Goal: Navigation & Orientation: Find specific page/section

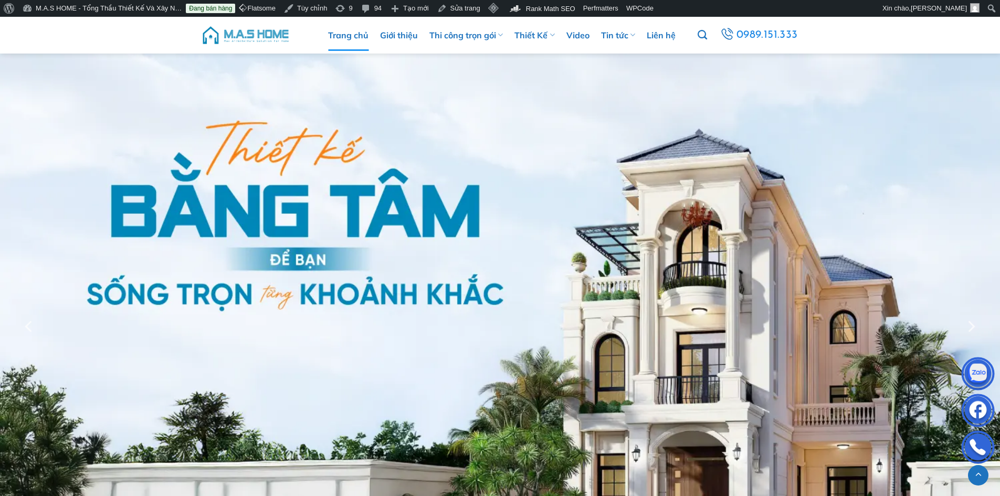
scroll to position [3046, 0]
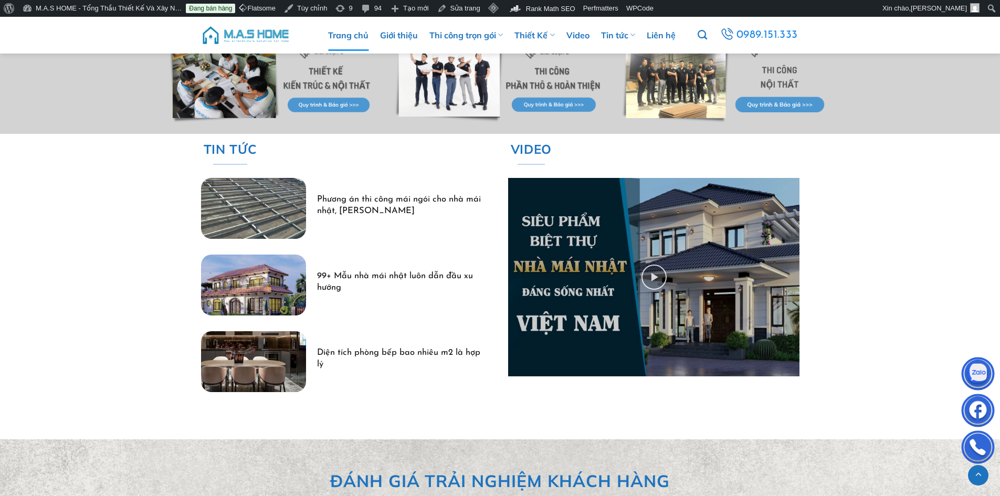
click at [238, 30] on img at bounding box center [245, 35] width 89 height 32
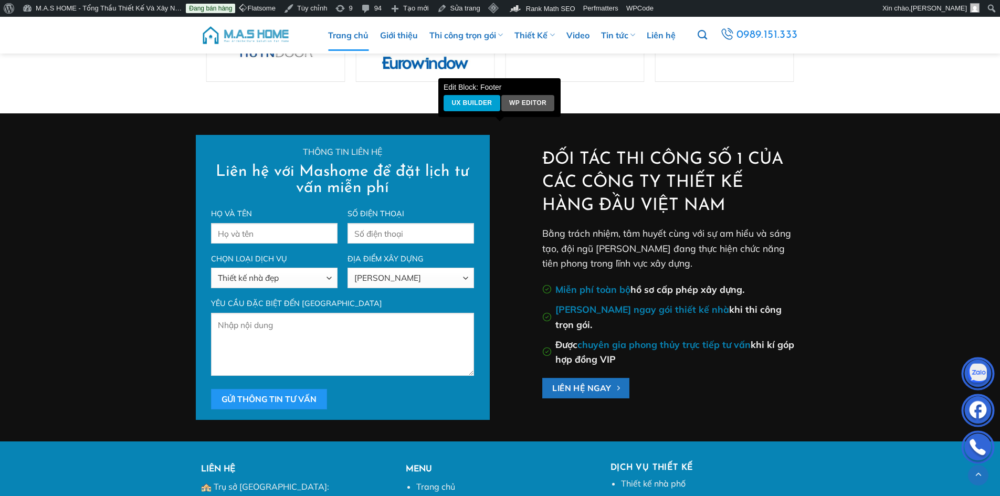
scroll to position [4021, 0]
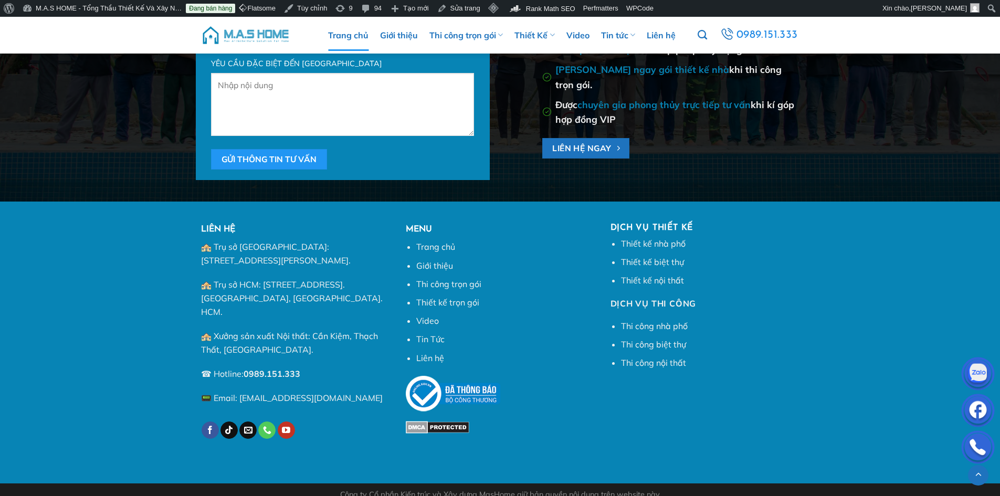
click at [249, 29] on img at bounding box center [245, 35] width 89 height 32
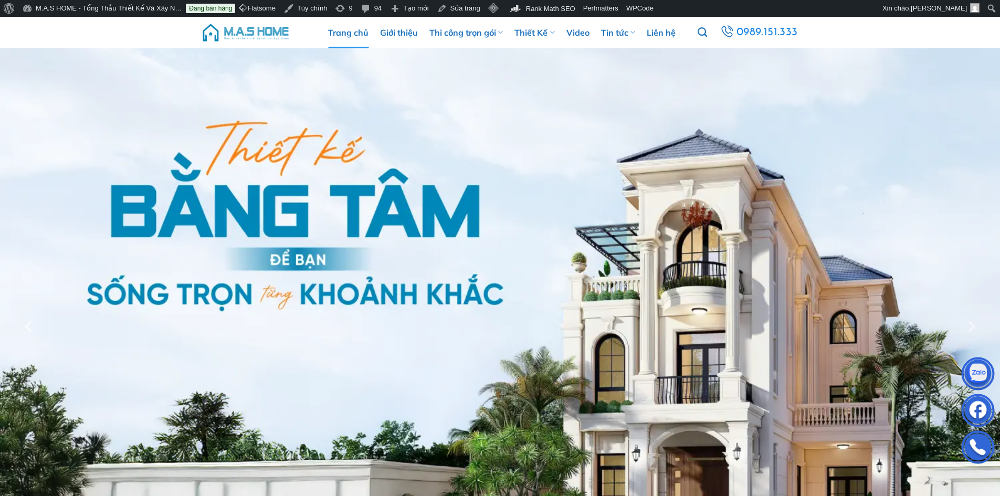
click at [272, 30] on img at bounding box center [245, 33] width 89 height 32
